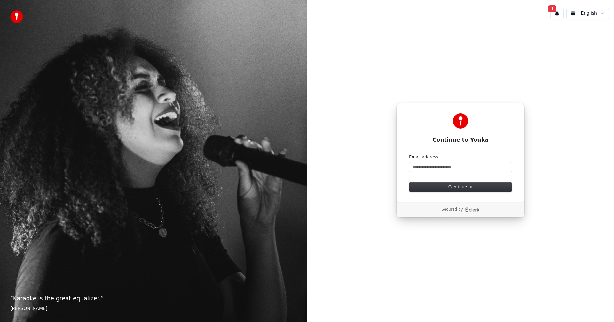
click at [559, 14] on button "1" at bounding box center [556, 14] width 13 height 12
click at [596, 36] on button "Update" at bounding box center [594, 34] width 27 height 12
click at [427, 167] on input "Email address" at bounding box center [460, 168] width 103 height 10
click at [369, 196] on div "Continue to Youka Continue with Google or Email address Continue Secured by" at bounding box center [460, 160] width 307 height 273
